Goal: Information Seeking & Learning: Find specific fact

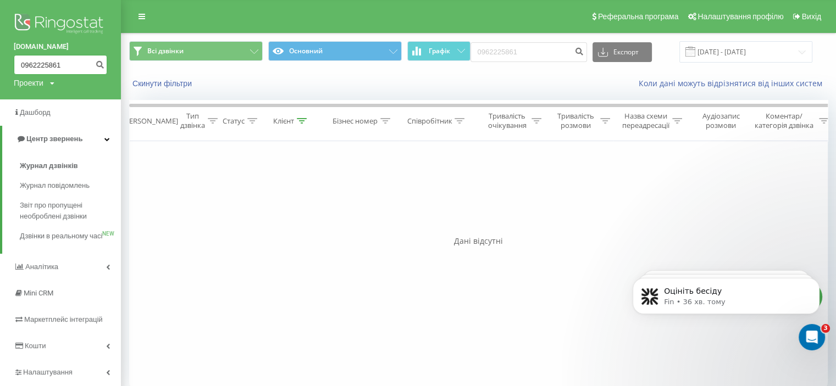
click at [63, 62] on input "0962225861" at bounding box center [60, 65] width 93 height 20
drag, startPoint x: 63, startPoint y: 64, endPoint x: 0, endPoint y: 60, distance: 62.8
click at [0, 60] on div "[DOMAIN_NAME] 0962225861 Проекти [DOMAIN_NAME] [DOMAIN_NAME]" at bounding box center [60, 49] width 121 height 99
type input "0990275258"
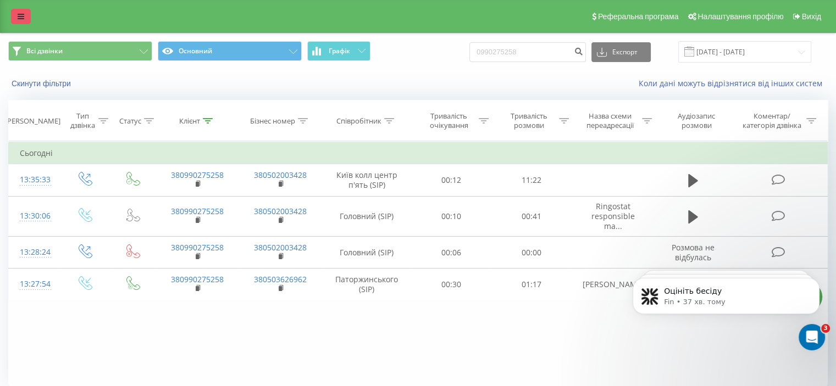
click at [16, 13] on link at bounding box center [21, 16] width 20 height 15
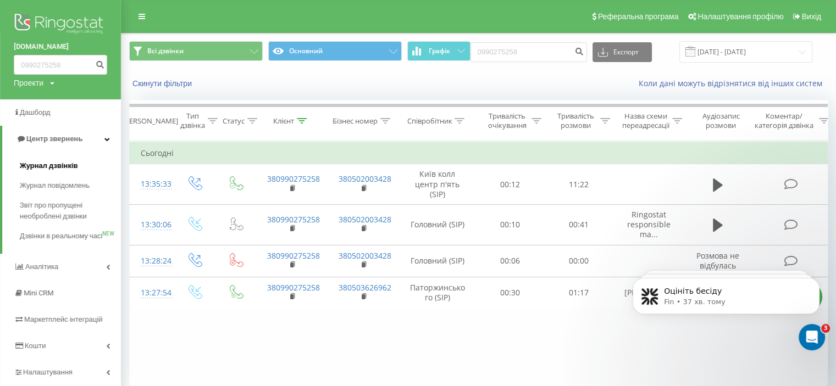
click at [42, 167] on span "Журнал дзвінків" at bounding box center [49, 166] width 58 height 11
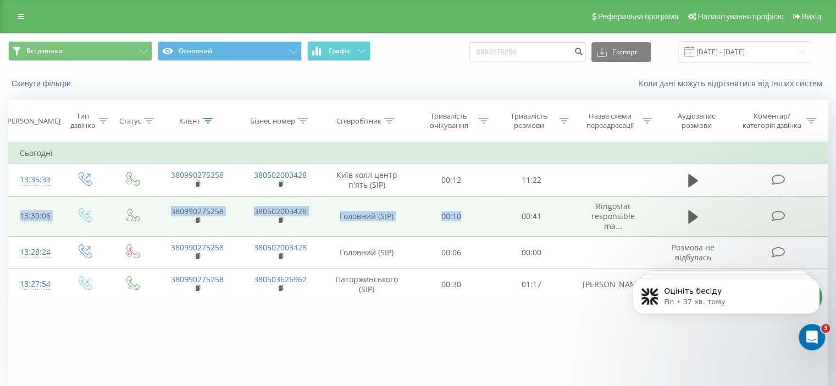
drag, startPoint x: 595, startPoint y: 188, endPoint x: 489, endPoint y: 199, distance: 106.1
click at [489, 199] on tbody "Сьогодні 13:35:33 380990275258 380502003428 Київ колл центр п'ять (SIP) 00:12 1…" at bounding box center [418, 221] width 819 height 158
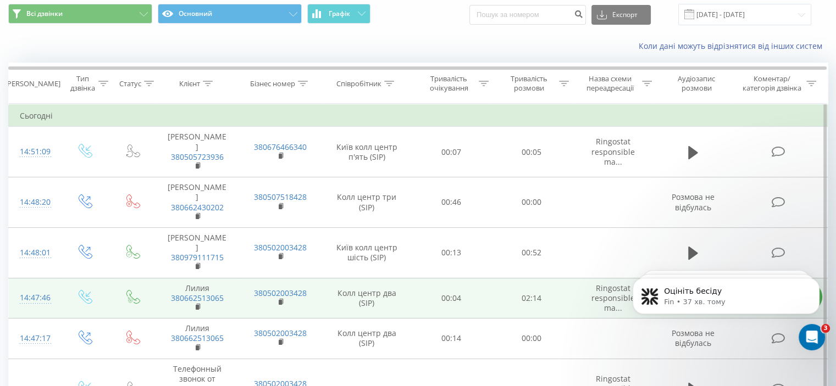
scroll to position [55, 0]
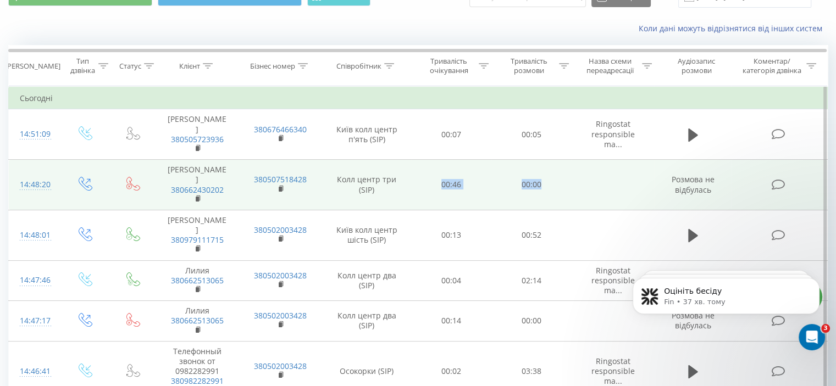
drag, startPoint x: 635, startPoint y: 172, endPoint x: 429, endPoint y: 181, distance: 206.9
click at [437, 178] on tr "14:48:20 Анна 380662430202 380507518428 Колл центр три (SIP) 00:46 00:00 Розмов…" at bounding box center [418, 185] width 819 height 51
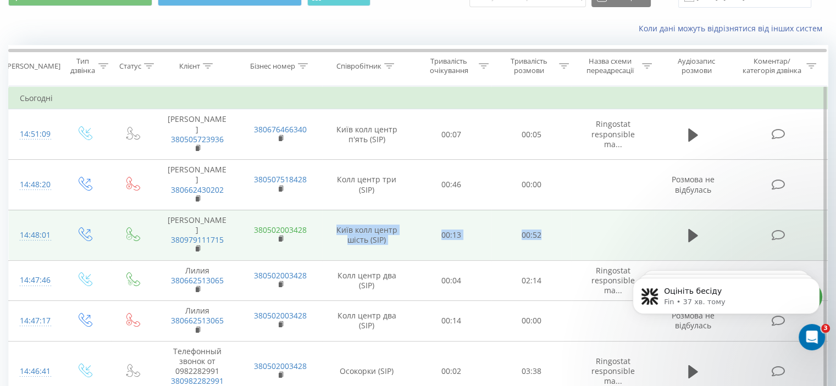
drag, startPoint x: 596, startPoint y: 208, endPoint x: 305, endPoint y: 211, distance: 291.3
click at [309, 211] on tr "14:48:01 Назаренко Тетяна Валеріївна 380979111715 380502003428 Київ колл центр …" at bounding box center [418, 235] width 819 height 51
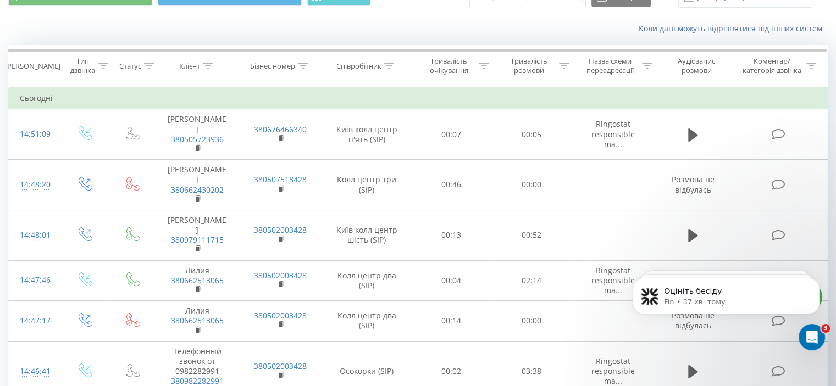
click at [135, 39] on div "Коли дані можуть відрізнятися вiд інших систем" at bounding box center [418, 28] width 835 height 26
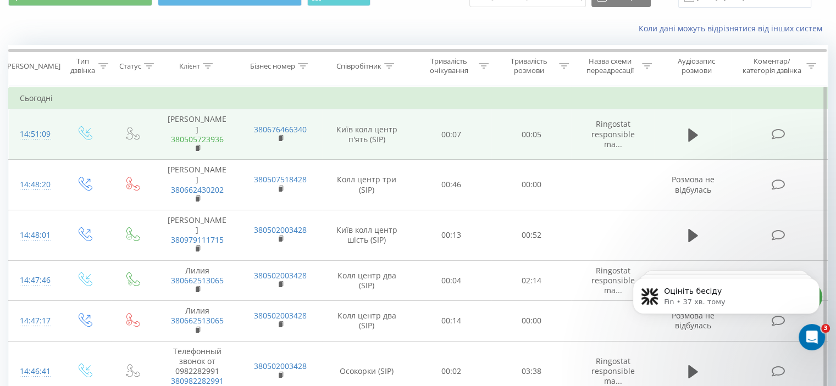
click at [192, 134] on link "380505723936" at bounding box center [197, 139] width 53 height 10
click at [212, 134] on link "380505723936" at bounding box center [197, 139] width 53 height 10
click at [198, 145] on icon at bounding box center [199, 149] width 6 height 8
